Goal: Transaction & Acquisition: Purchase product/service

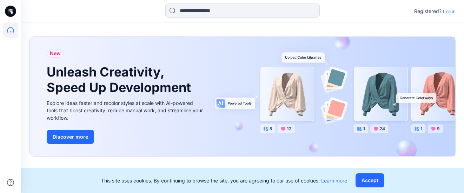
click at [455, 10] on p "Login" at bounding box center [449, 11] width 13 height 7
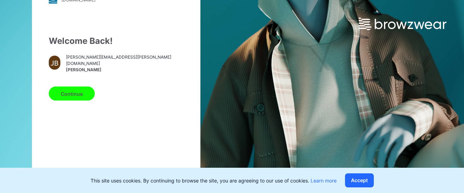
click at [62, 98] on button "Continue" at bounding box center [72, 94] width 46 height 14
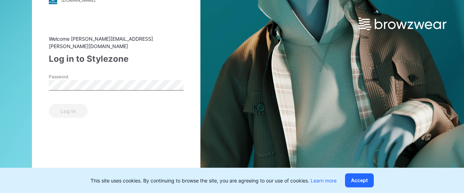
click at [79, 101] on div "Log in" at bounding box center [116, 109] width 135 height 17
click at [78, 107] on button "Log in" at bounding box center [68, 111] width 39 height 14
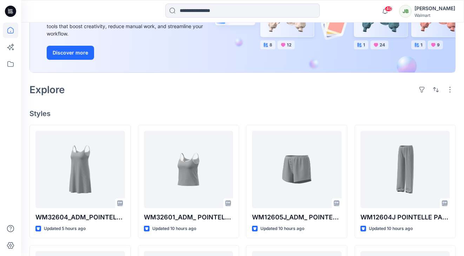
scroll to position [113, 0]
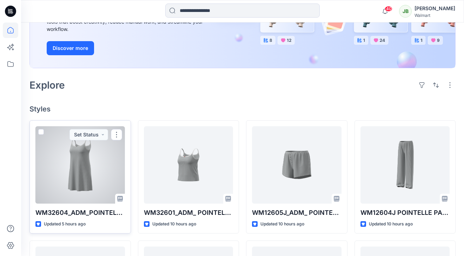
click at [111, 170] on div at bounding box center [80, 164] width 90 height 77
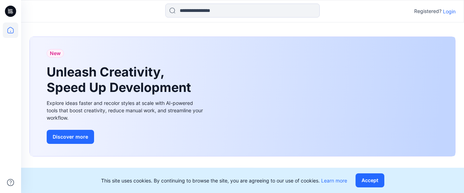
click at [448, 12] on p "Login" at bounding box center [449, 11] width 13 height 7
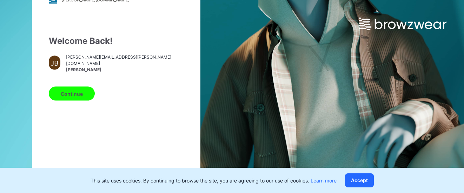
click at [62, 97] on button "Continue" at bounding box center [72, 94] width 46 height 14
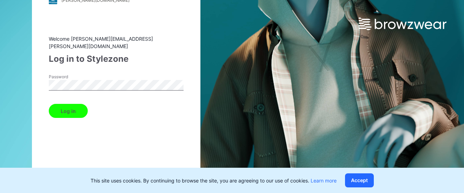
click at [69, 104] on button "Log in" at bounding box center [68, 111] width 39 height 14
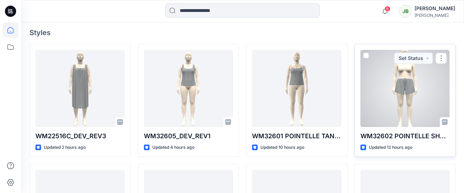
scroll to position [190, 0]
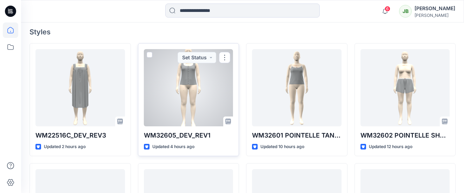
click at [229, 105] on div at bounding box center [189, 87] width 90 height 77
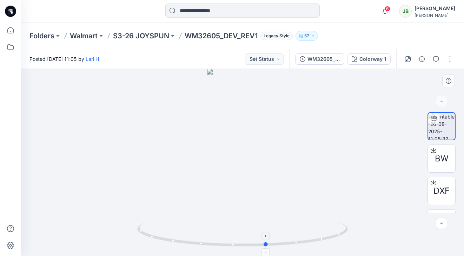
drag, startPoint x: 241, startPoint y: 244, endPoint x: 266, endPoint y: 242, distance: 24.7
click at [266, 193] on circle at bounding box center [266, 244] width 4 height 4
